Goal: Transaction & Acquisition: Purchase product/service

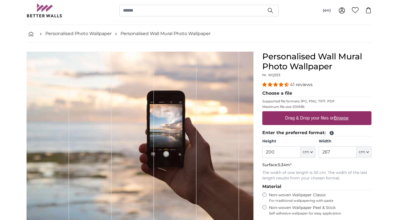
scroll to position [20, 0]
drag, startPoint x: 285, startPoint y: 153, endPoint x: 243, endPoint y: 153, distance: 41.7
click at [243, 153] on product-detail "Cancel Crop image Hide lengths Personalised Wall Mural Photo Wallpaper Nr. WQ55…" at bounding box center [199, 177] width 354 height 268
type input "170"
drag, startPoint x: 332, startPoint y: 156, endPoint x: 281, endPoint y: 155, distance: 51.7
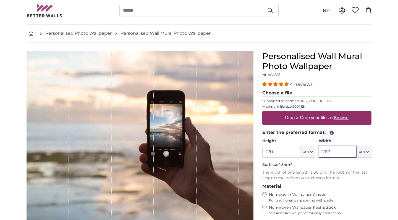
click at [281, 155] on div "Height 170 ft cm Centimeter (cm) Inches (inch) Feet (ft. in.) Width 267 ft cm C…" at bounding box center [316, 147] width 109 height 19
drag, startPoint x: 343, startPoint y: 149, endPoint x: 311, endPoint y: 149, distance: 32.3
click at [311, 149] on div "Height 170 ft cm Centimeter (cm) Inches (inch) Feet (ft. in.) Width 267 ft cm C…" at bounding box center [316, 147] width 109 height 19
type input "180"
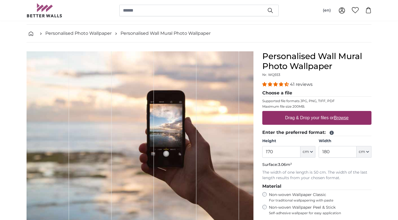
click at [351, 121] on label "Drag & Drop your files or Browse" at bounding box center [317, 118] width 68 height 11
click at [352, 113] on input "Drag & Drop your files or Browse" at bounding box center [316, 112] width 109 height 2
type input "**********"
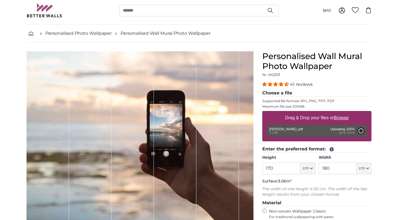
type input "200"
type input "356"
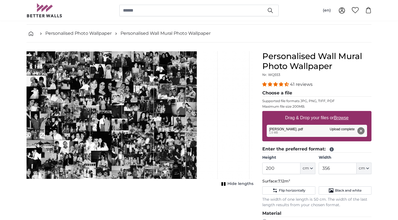
click at [185, 139] on div "1 of 1" at bounding box center [170, 115] width 32 height 128
drag, startPoint x: 187, startPoint y: 128, endPoint x: 206, endPoint y: 127, distance: 18.8
click at [206, 127] on div "1 of 1" at bounding box center [202, 115] width 32 height 128
click at [234, 122] on div "1 of 1" at bounding box center [234, 115] width 32 height 128
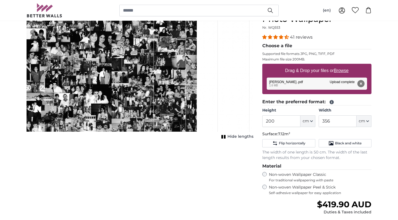
scroll to position [70, 0]
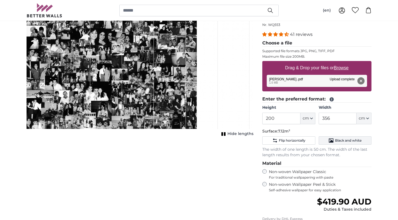
click at [327, 140] on button "Black and white" at bounding box center [345, 141] width 53 height 8
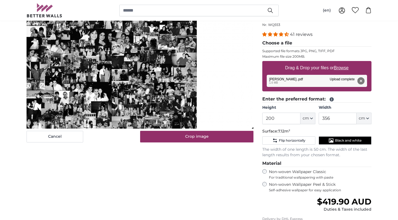
click at [327, 140] on button "Black and white" at bounding box center [345, 141] width 53 height 8
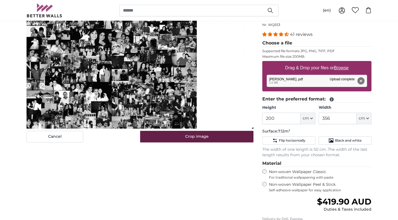
click at [223, 134] on button "Crop image" at bounding box center [197, 137] width 114 height 12
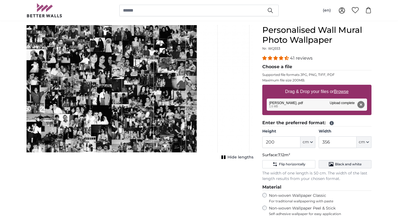
scroll to position [49, 0]
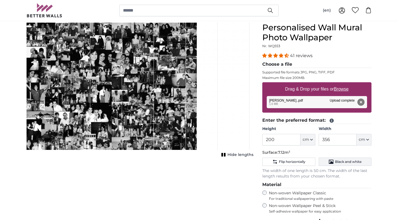
click at [346, 161] on span "Black and white" at bounding box center [348, 162] width 27 height 4
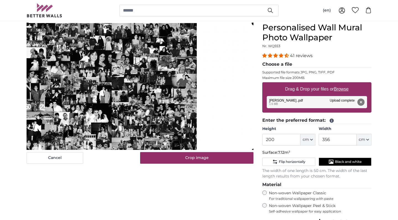
scroll to position [41, 0]
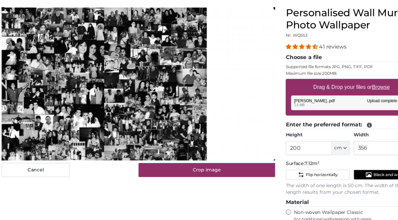
click at [128, 84] on cropper-handle at bounding box center [140, 95] width 227 height 127
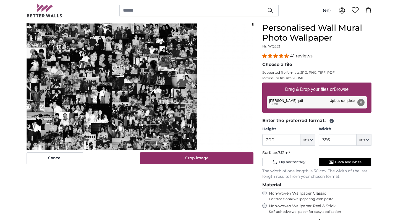
click at [97, 58] on cropper-handle at bounding box center [140, 87] width 227 height 127
click at [118, 53] on cropper-handle at bounding box center [140, 87] width 227 height 127
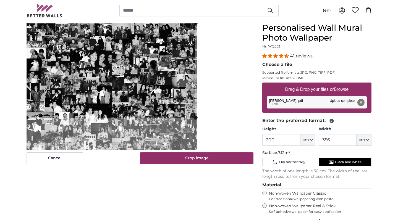
click at [0, 0] on slot at bounding box center [0, 0] width 0 height 0
click at [163, 156] on div "Cancel Crop image" at bounding box center [140, 93] width 227 height 141
click at [30, 159] on button "Cancel" at bounding box center [55, 159] width 57 height 12
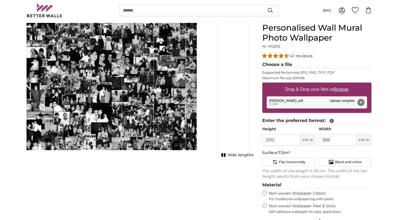
click at [364, 104] on button "Remove" at bounding box center [360, 102] width 7 height 7
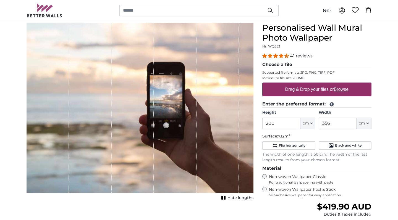
click at [158, 1] on div "(en) English [DEMOGRAPHIC_DATA] Español 0" at bounding box center [199, 10] width 345 height 21
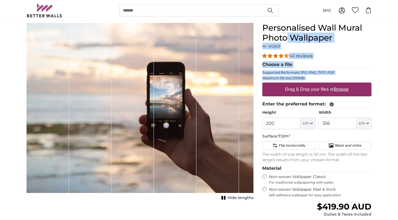
drag, startPoint x: 305, startPoint y: 89, endPoint x: 202, endPoint y: 98, distance: 103.2
click at [202, 98] on product-detail "Cancel Crop image Hide lengths Personalised Wall Mural Photo Wallpaper Nr. WQ55…" at bounding box center [199, 153] width 354 height 278
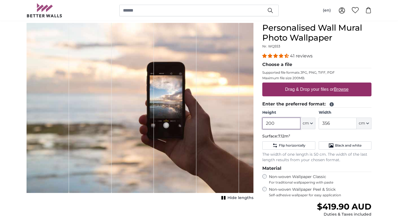
drag, startPoint x: 278, startPoint y: 124, endPoint x: 242, endPoint y: 124, distance: 36.2
click at [242, 124] on product-detail "Cancel Crop image Hide lengths Personalised Wall Mural Photo Wallpaper Nr. WQ55…" at bounding box center [199, 153] width 354 height 278
type input "170"
drag, startPoint x: 339, startPoint y: 124, endPoint x: 295, endPoint y: 124, distance: 43.4
click at [295, 124] on div "Height 170 ft cm Centimeter (cm) Inches (inch) Feet (ft. in.) Width 356 ft cm C…" at bounding box center [316, 119] width 109 height 19
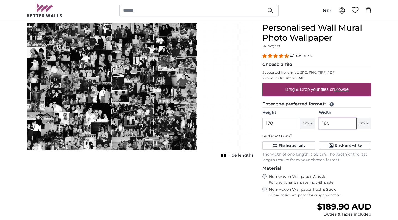
type input "180"
click at [341, 163] on div "41 reviews Choose a file Supported file formats JPG, PNG, TIFF, PDF Maximum fil…" at bounding box center [316, 125] width 109 height 145
click at [300, 92] on label "Drag & Drop your files or Browse" at bounding box center [317, 89] width 68 height 11
click at [300, 84] on input "Drag & Drop your files or Browse" at bounding box center [316, 84] width 109 height 2
type input "**********"
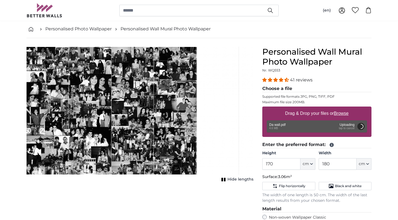
scroll to position [26, 0]
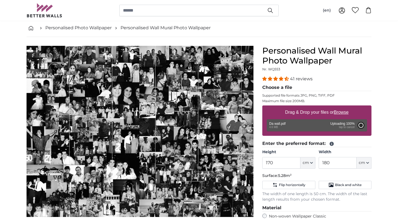
type input "200"
type input "264"
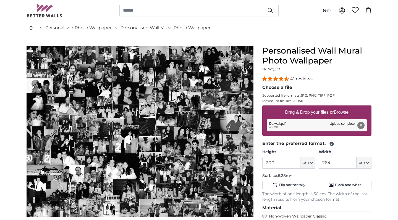
scroll to position [51, 0]
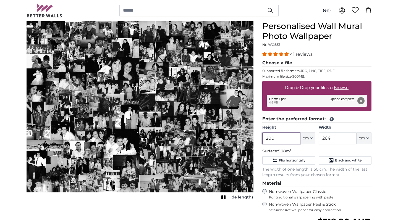
drag, startPoint x: 283, startPoint y: 137, endPoint x: 254, endPoint y: 137, distance: 29.0
click at [254, 137] on product-detail "Cancel Crop image Hide lengths Personalised Wall Mural Photo Wallpaper Nr. WQ55…" at bounding box center [199, 159] width 354 height 295
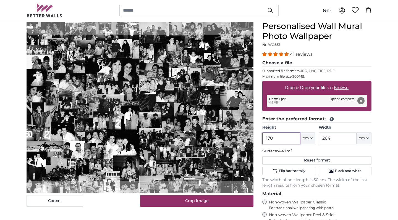
type input "170"
drag, startPoint x: 343, startPoint y: 141, endPoint x: 295, endPoint y: 141, distance: 48.4
click at [295, 141] on div "Height 170 ft cm Centimeter (cm) Inches (inch) Feet (ft. in.) Width 264 ft cm C…" at bounding box center [316, 134] width 109 height 19
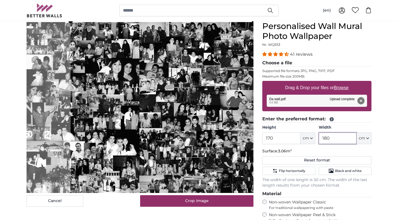
click at [205, 103] on cropper-handle at bounding box center [162, 107] width 183 height 173
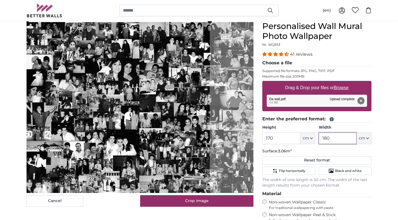
click at [161, 46] on cropper-handle at bounding box center [118, 108] width 183 height 173
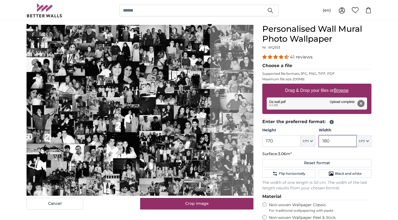
scroll to position [46, 0]
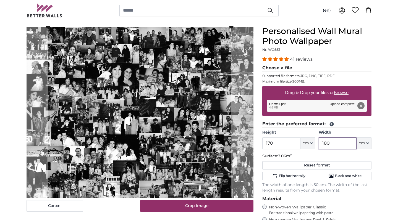
click at [183, 49] on cropper-handle at bounding box center [139, 113] width 183 height 173
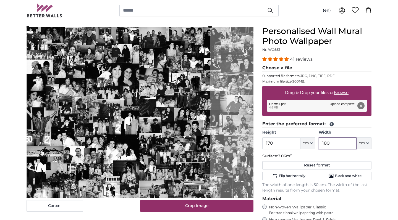
click at [111, 68] on cropper-handle at bounding box center [118, 112] width 183 height 173
click at [96, 69] on cropper-handle at bounding box center [118, 113] width 183 height 173
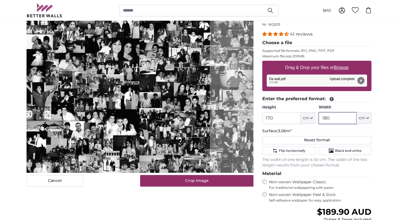
scroll to position [74, 0]
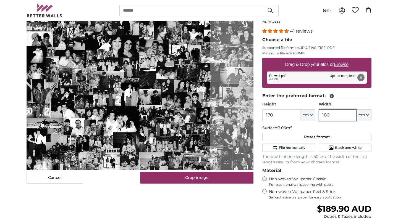
click at [235, 170] on cropper-canvas at bounding box center [140, 84] width 227 height 172
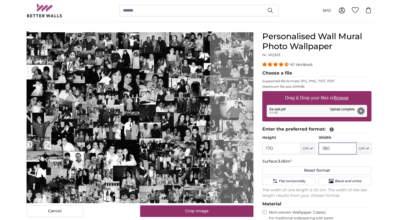
scroll to position [30, 0]
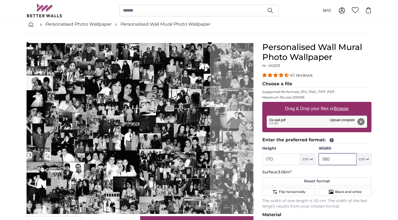
type input "180"
click at [361, 120] on button "Remove" at bounding box center [360, 121] width 7 height 7
type input "200"
type input "264"
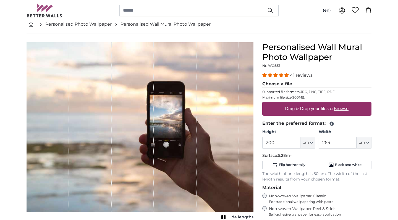
click at [309, 109] on label "Drag & Drop your files or Browse" at bounding box center [317, 108] width 68 height 11
click at [309, 104] on input "Drag & Drop your files or Browse" at bounding box center [316, 103] width 109 height 2
type input "**********"
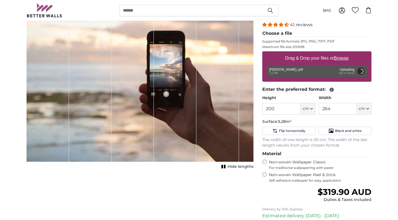
scroll to position [81, 0]
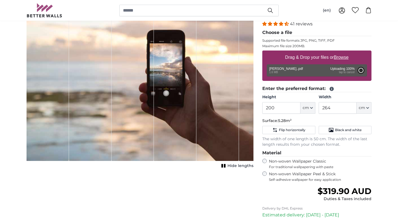
type input "356"
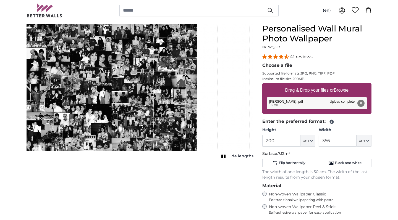
scroll to position [47, 0]
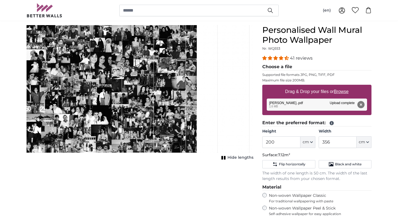
drag, startPoint x: 137, startPoint y: 103, endPoint x: 162, endPoint y: 103, distance: 25.4
click at [162, 103] on div "1 of 1" at bounding box center [140, 89] width 227 height 128
drag, startPoint x: 287, startPoint y: 143, endPoint x: 227, endPoint y: 143, distance: 60.5
click at [227, 143] on product-detail "Cancel Crop image Hide lengths Personalised Wall Mural Photo Wallpaper Nr. WQ55…" at bounding box center [199, 163] width 354 height 295
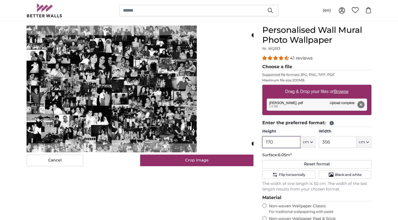
type input "170"
drag, startPoint x: 329, startPoint y: 140, endPoint x: 301, endPoint y: 140, distance: 27.9
click at [301, 140] on div "Height 170 ft cm Centimeter (cm) Inches (inch) Feet (ft. in.) Width 356 ft cm C…" at bounding box center [316, 138] width 109 height 19
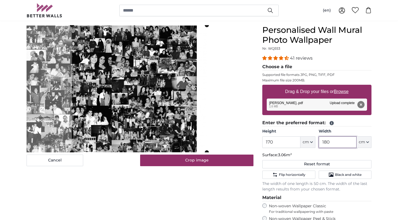
click at [206, 99] on cropper-handle at bounding box center [207, 88] width 4 height 127
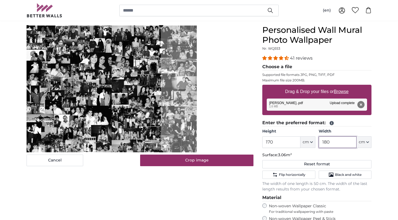
click at [107, 83] on cropper-handle at bounding box center [94, 88] width 134 height 127
click at [164, 154] on div "Cancel Crop image" at bounding box center [140, 95] width 227 height 141
click at [227, 133] on img at bounding box center [140, 90] width 227 height 128
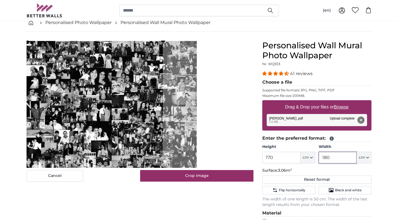
scroll to position [31, 0]
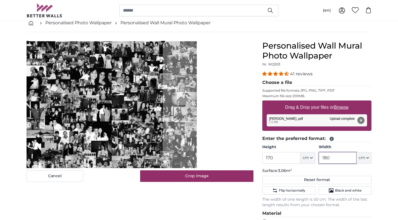
click at [114, 111] on cropper-handle at bounding box center [95, 105] width 136 height 129
click at [121, 79] on cropper-handle at bounding box center [95, 105] width 136 height 129
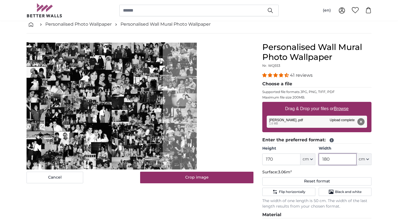
scroll to position [34, 0]
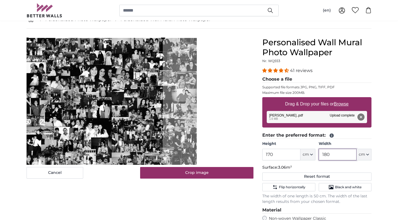
type input "180"
click at [362, 119] on button "Remove" at bounding box center [360, 117] width 7 height 7
type input "200"
type input "356"
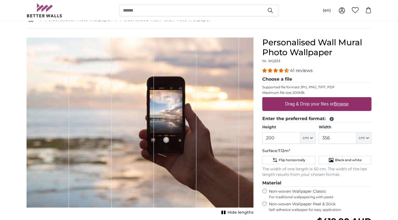
click at [326, 105] on label "Drag & Drop your files or Browse" at bounding box center [317, 104] width 68 height 11
click at [326, 99] on input "Drag & Drop your files or Browse" at bounding box center [316, 98] width 109 height 2
type input "**********"
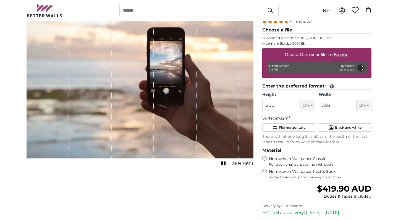
scroll to position [87, 0]
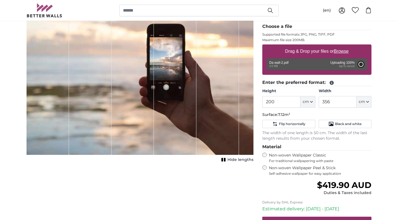
type input "264"
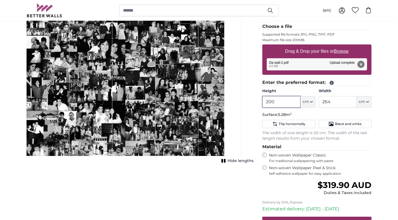
drag, startPoint x: 284, startPoint y: 104, endPoint x: 241, endPoint y: 104, distance: 42.6
click at [241, 104] on product-detail "Cancel Crop image Hide lengths Personalised Wall Mural Photo Wallpaper Nr. WQ55…" at bounding box center [199, 123] width 354 height 295
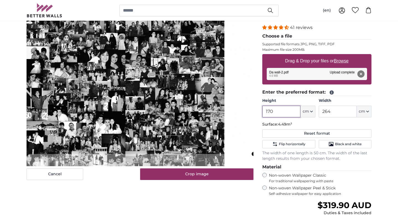
type input "170"
drag, startPoint x: 345, startPoint y: 115, endPoint x: 288, endPoint y: 113, distance: 57.2
click at [288, 113] on div "Height 170 ft cm Centimeter (cm) Inches (inch) Feet (ft. in.) Width 264 ft cm C…" at bounding box center [316, 107] width 109 height 19
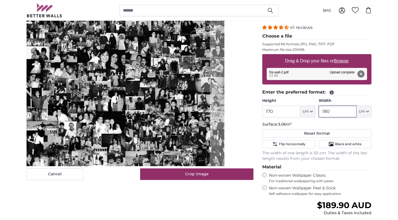
click at [61, 96] on cropper-handle at bounding box center [118, 81] width 183 height 173
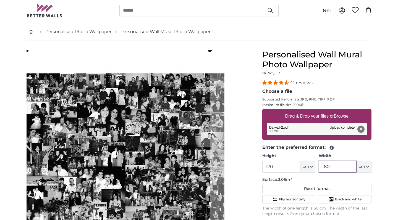
scroll to position [18, 0]
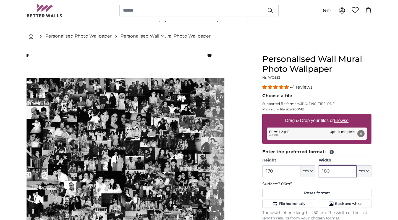
click at [0, 0] on slot at bounding box center [0, 0] width 0 height 0
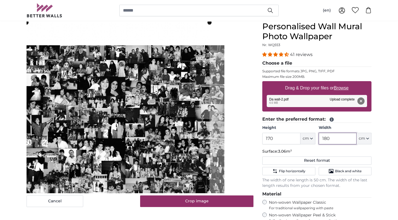
scroll to position [56, 0]
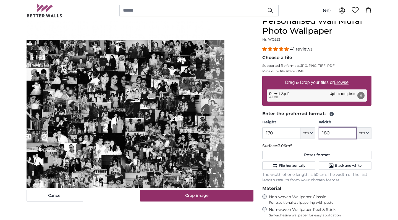
click at [172, 100] on cropper-handle at bounding box center [118, 103] width 183 height 173
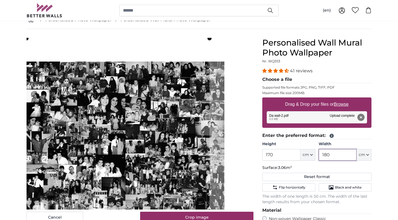
scroll to position [29, 0]
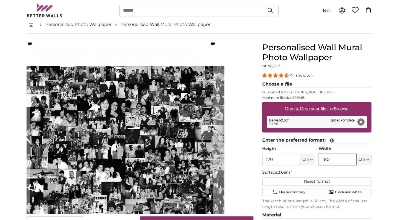
click at [24, 51] on div "Cancel Crop image Hide lengths" at bounding box center [140, 191] width 236 height 297
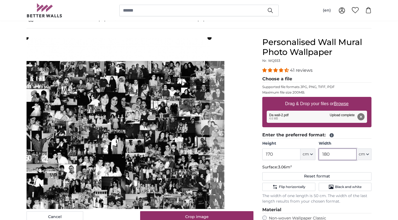
click at [170, 118] on cropper-handle at bounding box center [118, 124] width 183 height 173
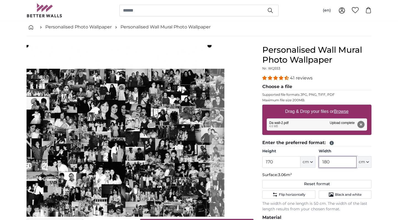
scroll to position [26, 0]
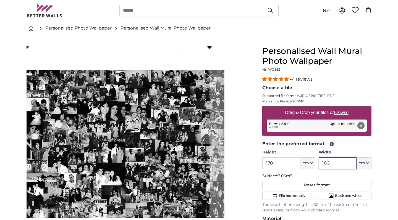
click at [246, 112] on img at bounding box center [140, 132] width 227 height 171
click at [239, 114] on img at bounding box center [140, 132] width 227 height 171
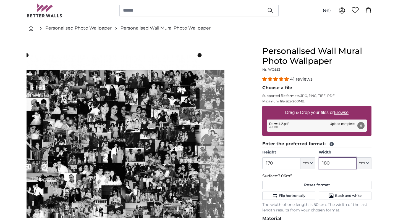
click at [0, 0] on slot at bounding box center [0, 0] width 0 height 0
click at [219, 111] on img at bounding box center [140, 132] width 227 height 171
type input "180"
click at [278, 185] on button "Reset format" at bounding box center [316, 185] width 109 height 8
type input "200"
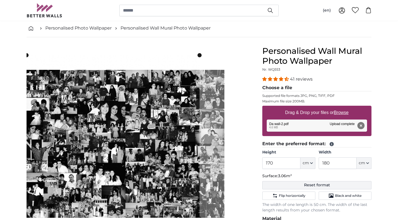
type input "264"
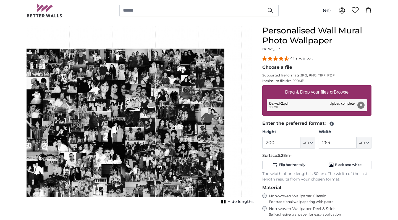
scroll to position [46, 0]
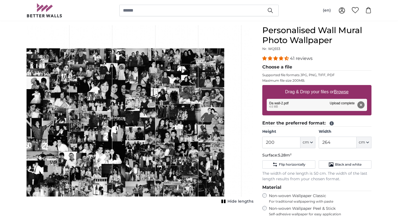
click at [224, 140] on div "1 of 1" at bounding box center [219, 110] width 43 height 171
click at [362, 104] on button "Remove" at bounding box center [360, 104] width 7 height 7
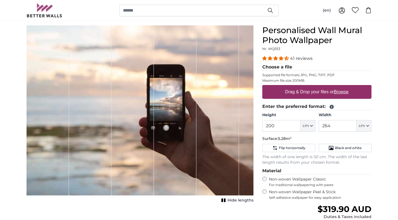
click at [298, 100] on fieldset "Choose a file Supported file formats JPG, PNG, TIFF, PDF Maximum file size 200M…" at bounding box center [316, 84] width 109 height 40
click at [300, 91] on label "Drag & Drop your files or Browse" at bounding box center [317, 92] width 68 height 11
click at [300, 87] on input "Drag & Drop your files or Browse" at bounding box center [316, 86] width 109 height 2
type input "**********"
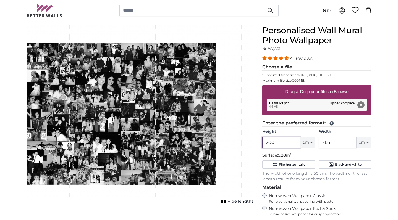
drag, startPoint x: 291, startPoint y: 143, endPoint x: 192, endPoint y: 113, distance: 103.4
click at [192, 113] on product-detail "Cancel Crop image Hide lengths Personalised Wall Mural Photo Wallpaper Nr. WQ55…" at bounding box center [199, 164] width 354 height 295
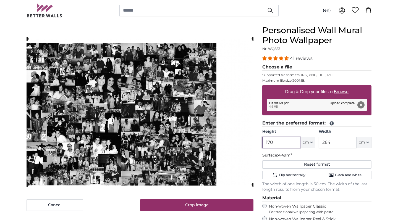
type input "170"
drag, startPoint x: 336, startPoint y: 142, endPoint x: 293, endPoint y: 142, distance: 43.1
click at [293, 142] on div "Height 170 ft cm Centimeter (cm) Inches (inch) Feet (ft. in.) Width 264 ft cm C…" at bounding box center [316, 138] width 109 height 19
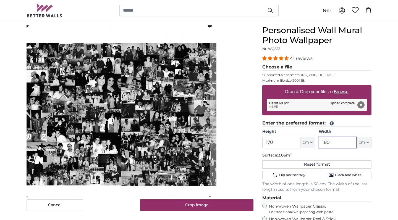
click at [167, 125] on cropper-handle at bounding box center [118, 111] width 183 height 173
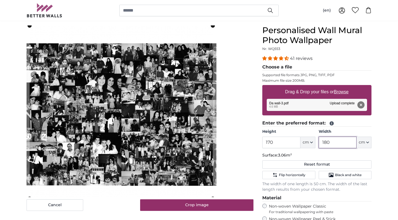
click at [188, 178] on cropper-handle at bounding box center [121, 112] width 183 height 173
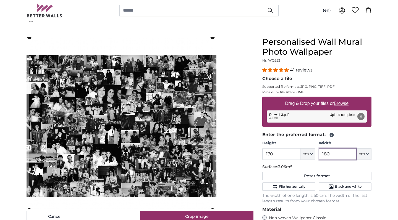
scroll to position [24, 0]
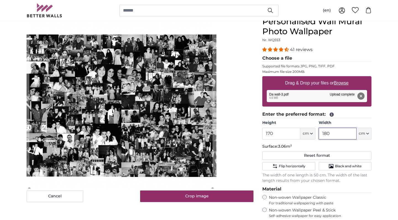
scroll to position [56, 0]
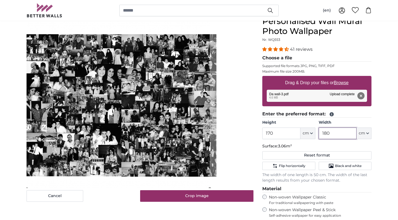
click at [49, 70] on cropper-handle at bounding box center [118, 103] width 183 height 173
type input "180"
click at [365, 98] on button "Remove" at bounding box center [360, 95] width 7 height 7
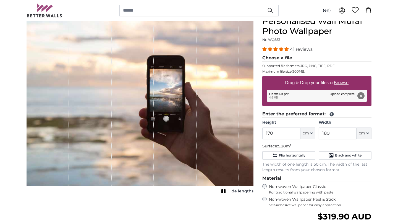
type input "200"
type input "264"
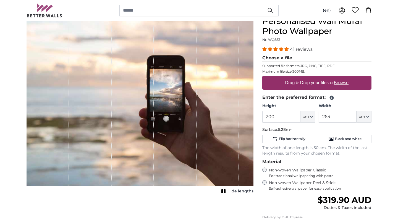
click at [328, 85] on label "Drag & Drop your files or Browse" at bounding box center [317, 82] width 68 height 11
click at [328, 78] on input "Drag & Drop your files or Browse" at bounding box center [316, 77] width 109 height 2
type input "**********"
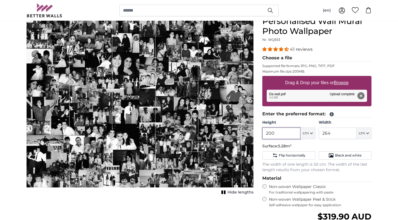
drag, startPoint x: 290, startPoint y: 132, endPoint x: 241, endPoint y: 132, distance: 48.7
click at [241, 132] on product-detail "Cancel Crop image Hide lengths Personalised Wall Mural Photo Wallpaper Nr. WQ55…" at bounding box center [199, 154] width 354 height 295
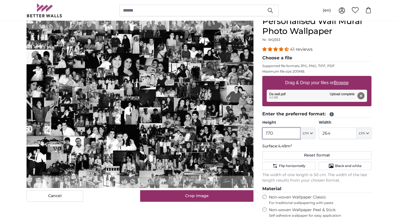
type input "170"
drag, startPoint x: 348, startPoint y: 135, endPoint x: 292, endPoint y: 134, distance: 55.8
click at [292, 134] on div "Height 170 ft cm Centimeter (cm) Inches (inch) Feet (ft. in.) Width 264 ft cm C…" at bounding box center [316, 129] width 109 height 19
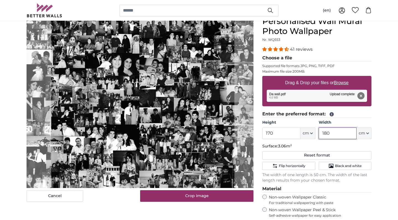
click at [126, 68] on cropper-handle at bounding box center [142, 103] width 183 height 173
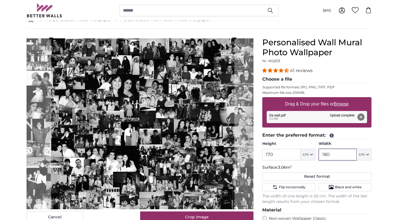
scroll to position [112, 0]
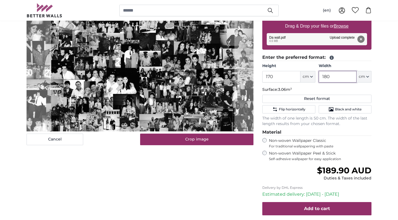
type input "180"
click at [351, 104] on fieldset "Enter the preferred format: Height 170 ft cm Centimeter (cm) Inches (inch) Feet…" at bounding box center [316, 90] width 109 height 73
click at [351, 109] on span "Black and white" at bounding box center [348, 109] width 27 height 4
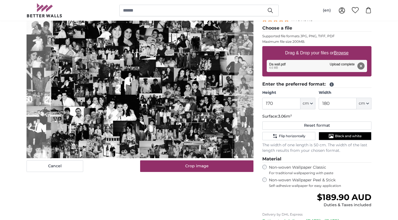
scroll to position [75, 0]
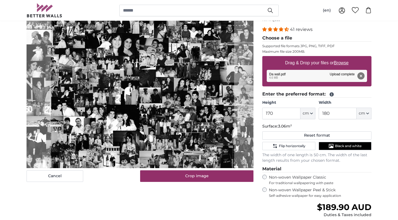
click at [196, 116] on cropper-handle at bounding box center [142, 83] width 183 height 173
click at [161, 72] on cropper-handle at bounding box center [141, 82] width 183 height 173
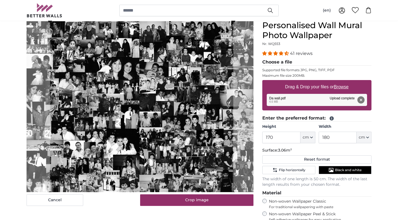
scroll to position [49, 0]
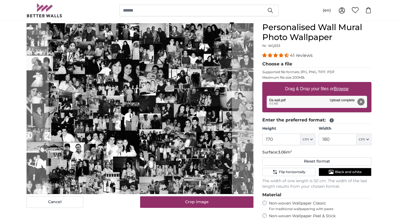
click at [147, 69] on cropper-handle at bounding box center [140, 108] width 183 height 173
click at [292, 153] on span "3.06m²" at bounding box center [285, 152] width 14 height 5
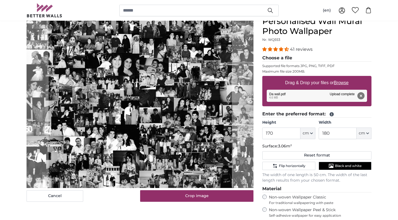
scroll to position [56, 0]
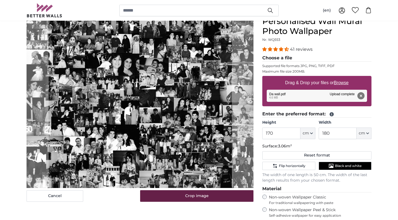
click at [179, 200] on button "Crop image" at bounding box center [197, 196] width 114 height 12
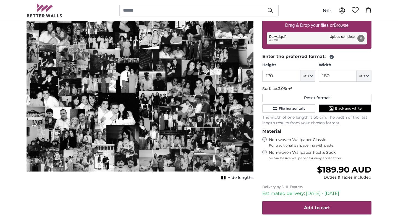
scroll to position [113, 0]
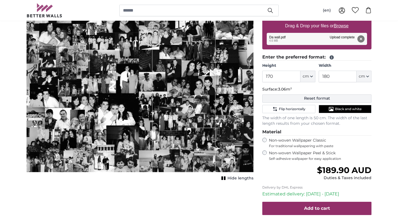
click at [330, 96] on button "Reset format" at bounding box center [316, 99] width 109 height 8
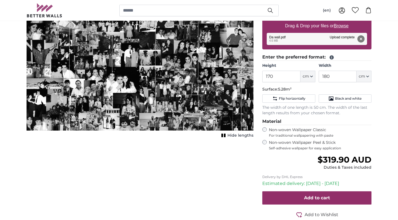
type input "200"
type input "264"
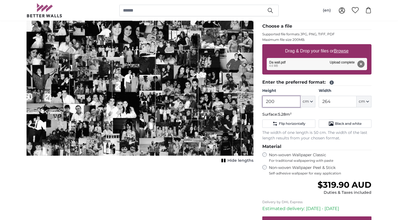
drag, startPoint x: 275, startPoint y: 104, endPoint x: 235, endPoint y: 102, distance: 40.4
click at [235, 102] on product-detail "Cancel Crop image Hide lengths Personalised Wall Mural Photo Wallpaper Nr. WQ55…" at bounding box center [199, 123] width 354 height 295
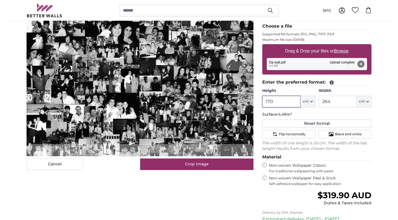
type input "170"
drag, startPoint x: 343, startPoint y: 100, endPoint x: 291, endPoint y: 100, distance: 52.0
click at [291, 100] on div "Height 170 ft cm Centimeter (cm) Inches (inch) Feet (ft. in.) Width 264 ft cm C…" at bounding box center [316, 97] width 109 height 19
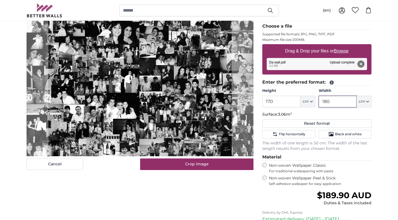
type input "180"
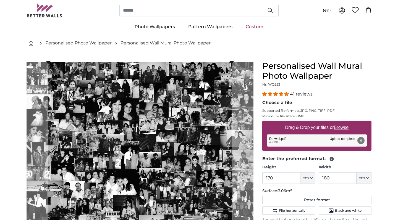
scroll to position [15, 0]
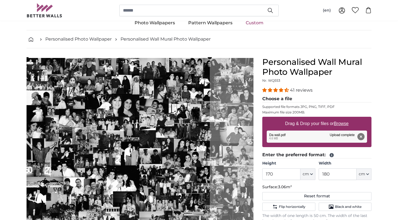
click at [46, 105] on cropper-handle at bounding box center [118, 143] width 183 height 173
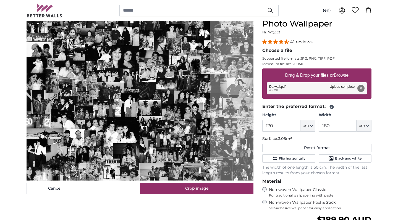
scroll to position [70, 0]
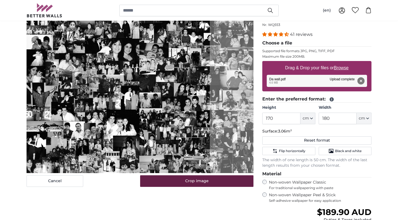
click at [194, 186] on button "Crop image" at bounding box center [197, 182] width 114 height 12
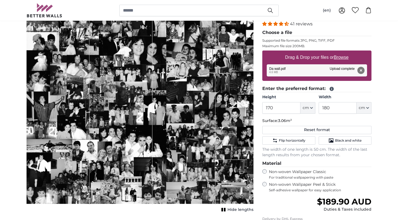
scroll to position [81, 0]
click at [311, 129] on button "Reset format" at bounding box center [316, 130] width 109 height 8
type input "200"
type input "264"
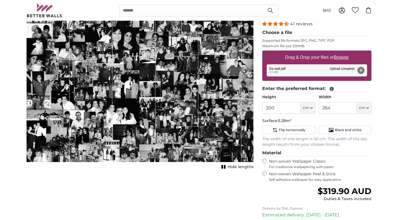
scroll to position [51, 0]
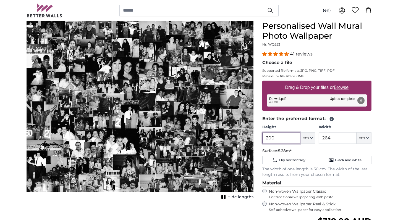
drag, startPoint x: 286, startPoint y: 138, endPoint x: 186, endPoint y: 134, distance: 99.6
click at [186, 134] on product-detail "Cancel Crop image Hide lengths Personalised Wall Mural Photo Wallpaper Nr. WQ55…" at bounding box center [199, 159] width 354 height 295
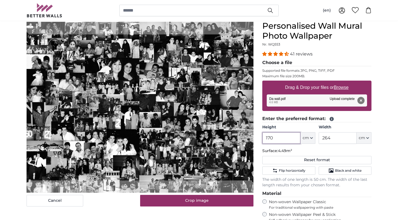
type input "170"
drag, startPoint x: 332, startPoint y: 138, endPoint x: 294, endPoint y: 138, distance: 38.1
click at [294, 138] on div "Height 170 ft cm Centimeter (cm) Inches (inch) Feet (ft. in.) Width 264 ft cm C…" at bounding box center [316, 134] width 109 height 19
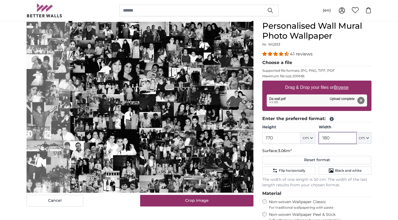
click at [223, 103] on cropper-handle at bounding box center [161, 107] width 183 height 173
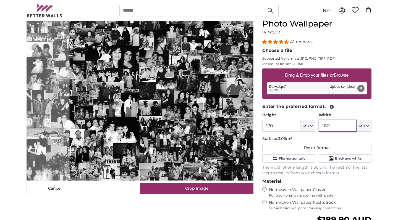
scroll to position [70, 0]
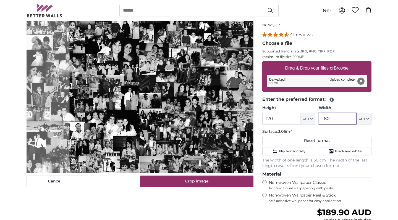
type input "180"
click at [198, 190] on div "Cancel Crop image Hide lengths" at bounding box center [140, 150] width 236 height 297
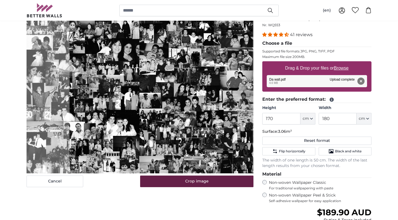
click at [198, 185] on button "Crop image" at bounding box center [197, 182] width 114 height 12
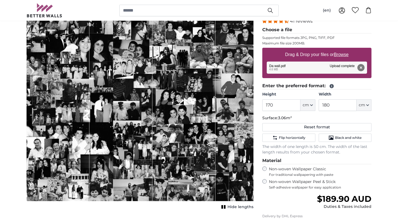
scroll to position [84, 0]
